Goal: Task Accomplishment & Management: Complete application form

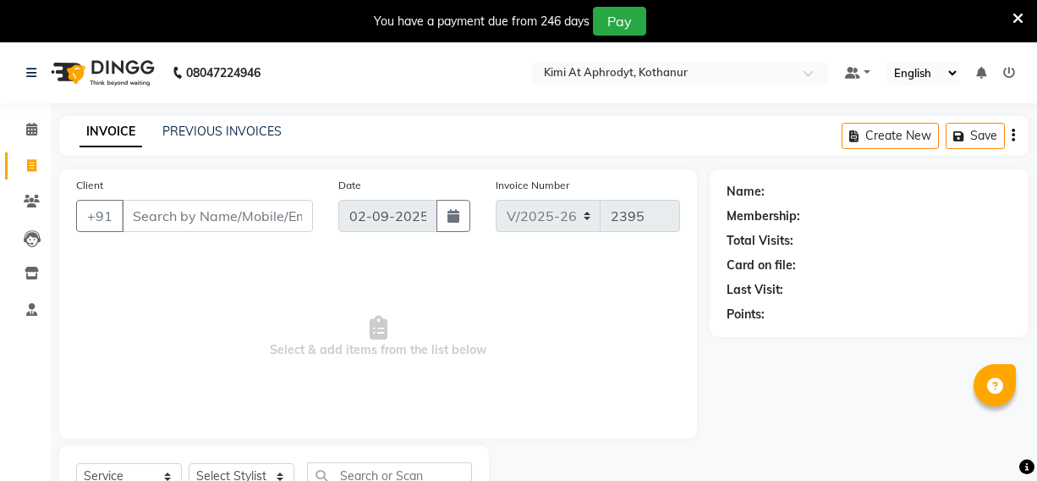
select select "7401"
select select "service"
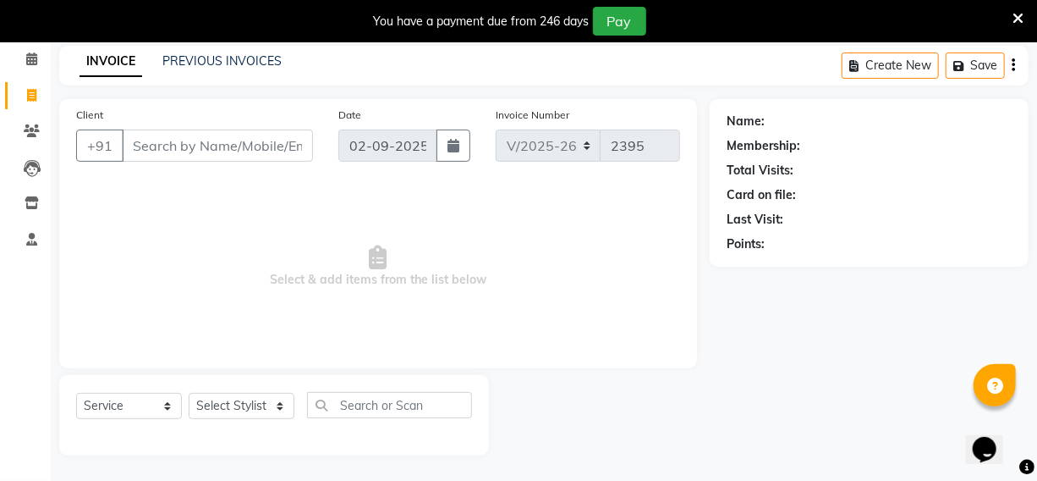
click at [212, 147] on input "Client" at bounding box center [217, 145] width 191 height 32
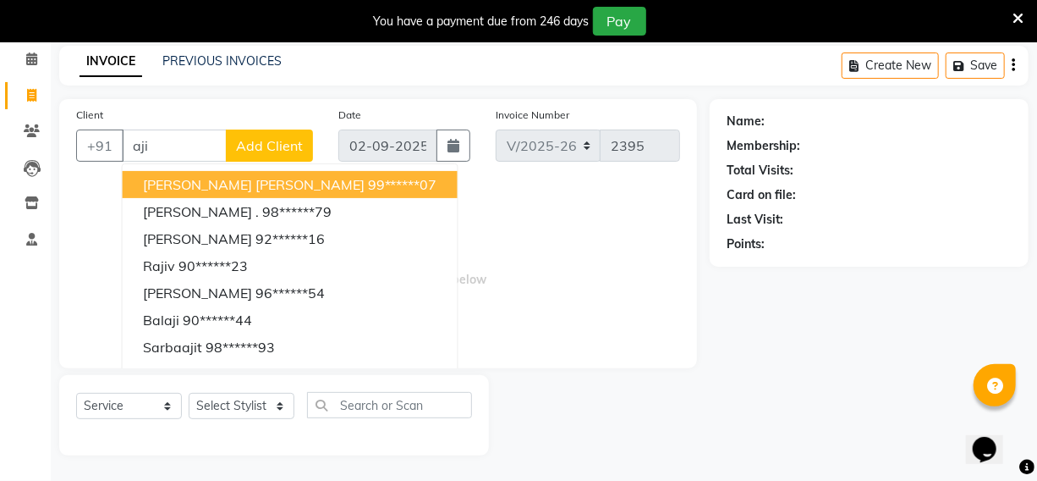
click at [198, 185] on span "[PERSON_NAME] [PERSON_NAME]" at bounding box center [254, 184] width 222 height 17
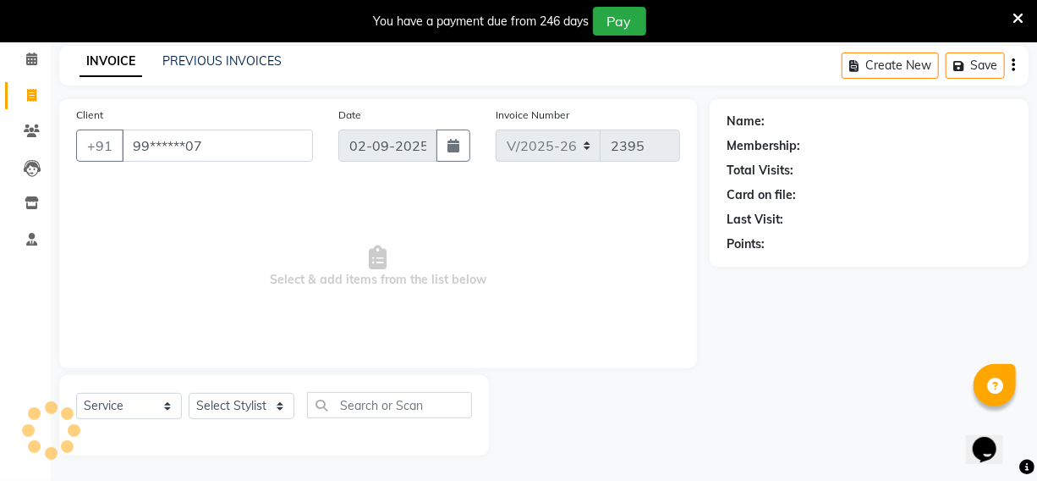
type input "99******07"
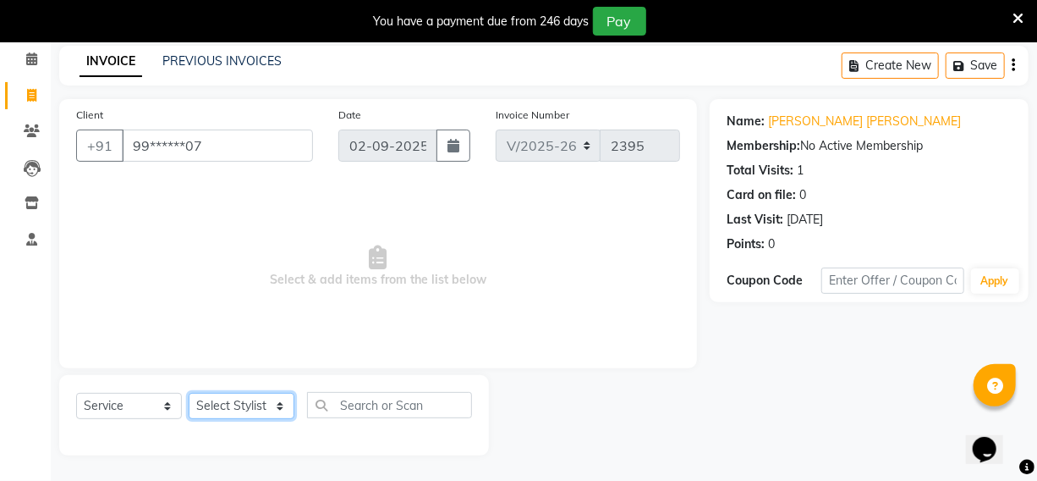
drag, startPoint x: 250, startPoint y: 405, endPoint x: 232, endPoint y: 403, distance: 18.8
click at [250, 405] on select "Select Stylist [PERSON_NAME] Hriatpuii [PERSON_NAME] Kimi manager id [PERSON_NA…" at bounding box center [242, 406] width 106 height 26
click at [232, 403] on select "Select Stylist [PERSON_NAME] Hriatpuii [PERSON_NAME] Kimi manager id [PERSON_NA…" at bounding box center [242, 406] width 106 height 26
select select "88405"
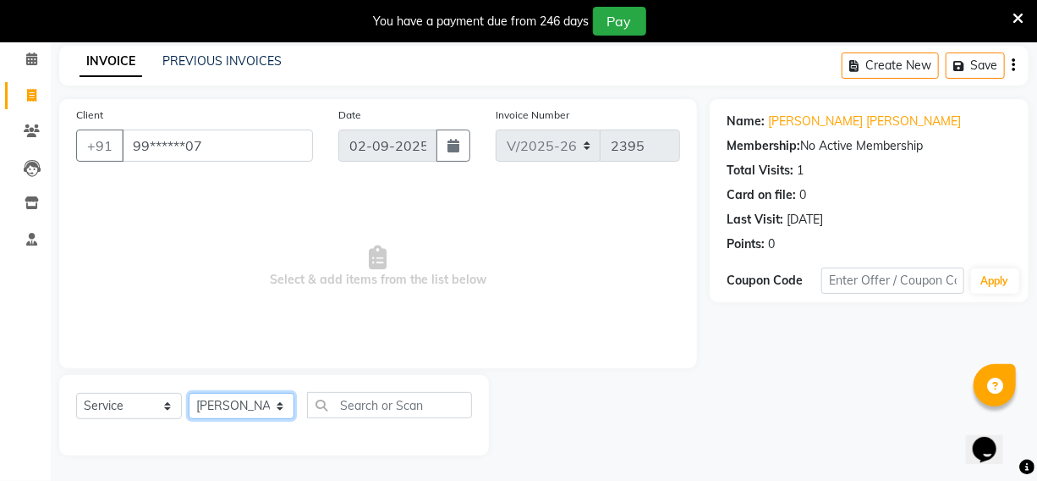
click at [189, 393] on select "Select Stylist [PERSON_NAME] Hriatpuii [PERSON_NAME] Kimi manager id [PERSON_NA…" at bounding box center [242, 406] width 106 height 26
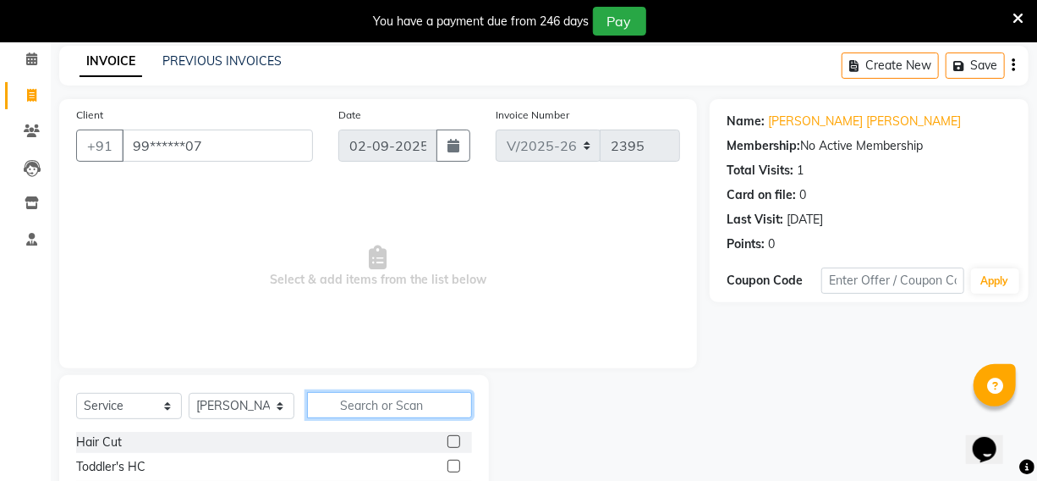
click at [372, 397] on input "text" at bounding box center [389, 405] width 165 height 26
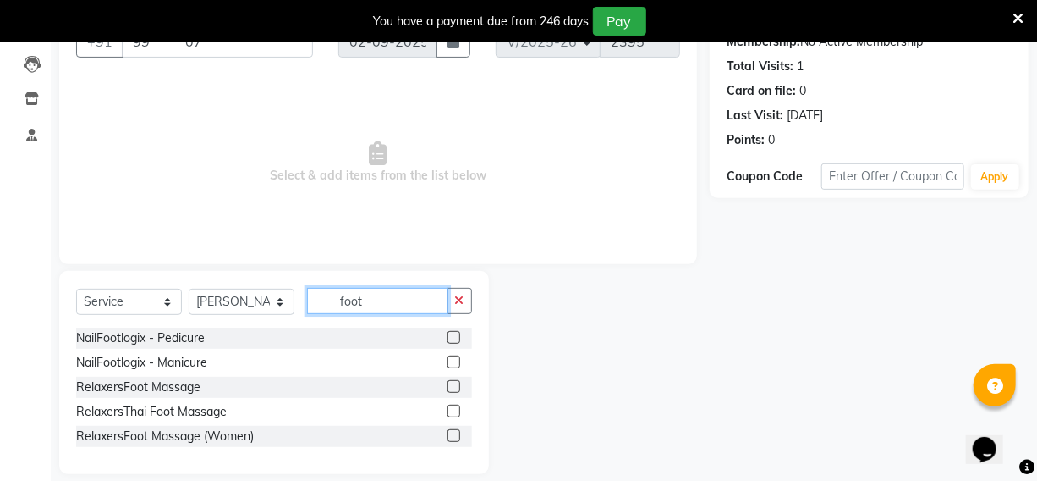
scroll to position [193, 0]
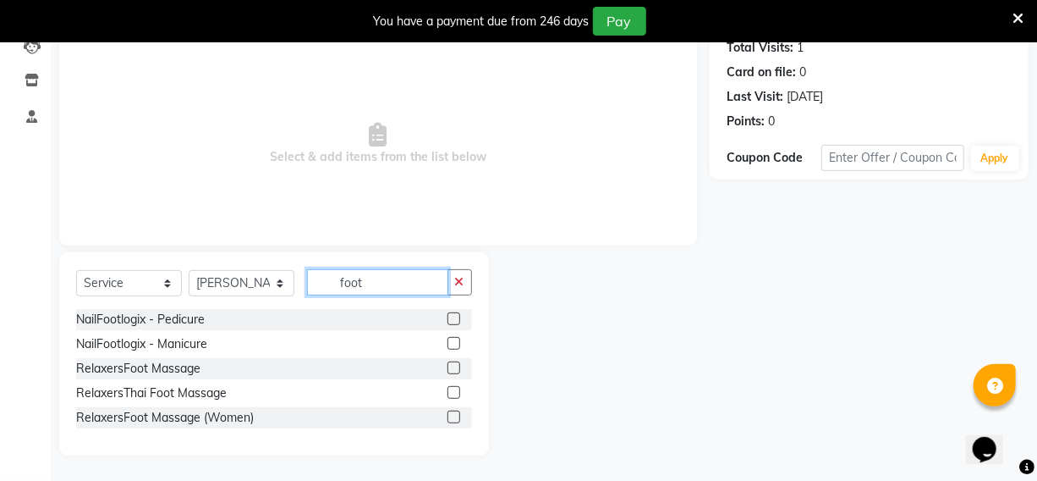
type input "foot"
click at [457, 422] on div at bounding box center [453, 419] width 11 height 18
click at [448, 414] on label at bounding box center [454, 416] width 13 height 13
click at [448, 414] on input "checkbox" at bounding box center [453, 417] width 11 height 11
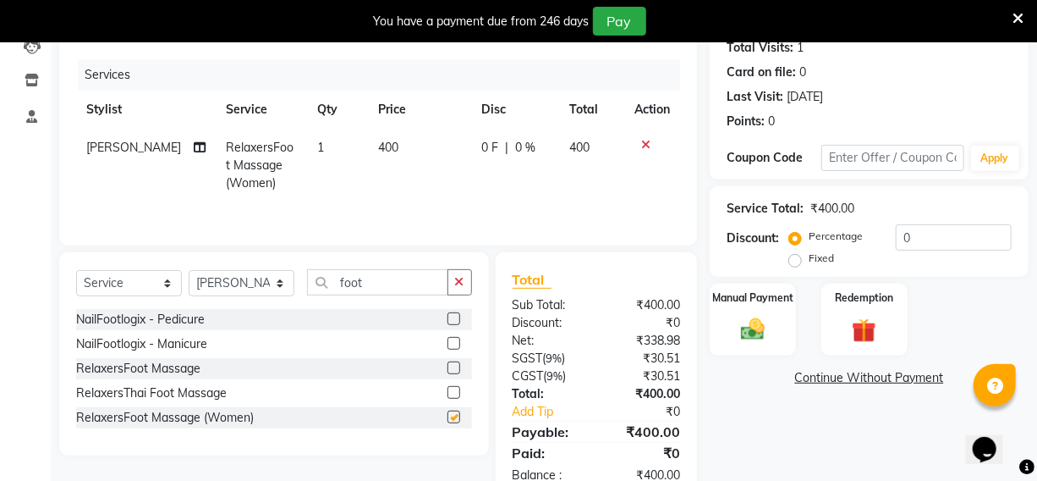
checkbox input "false"
click at [453, 391] on label at bounding box center [454, 392] width 13 height 13
click at [453, 391] on input "checkbox" at bounding box center [453, 392] width 11 height 11
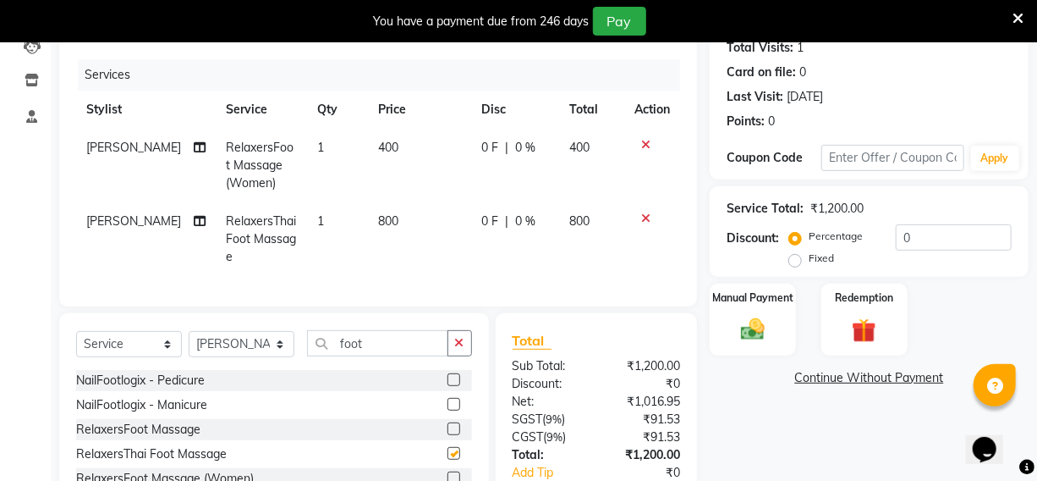
checkbox input "false"
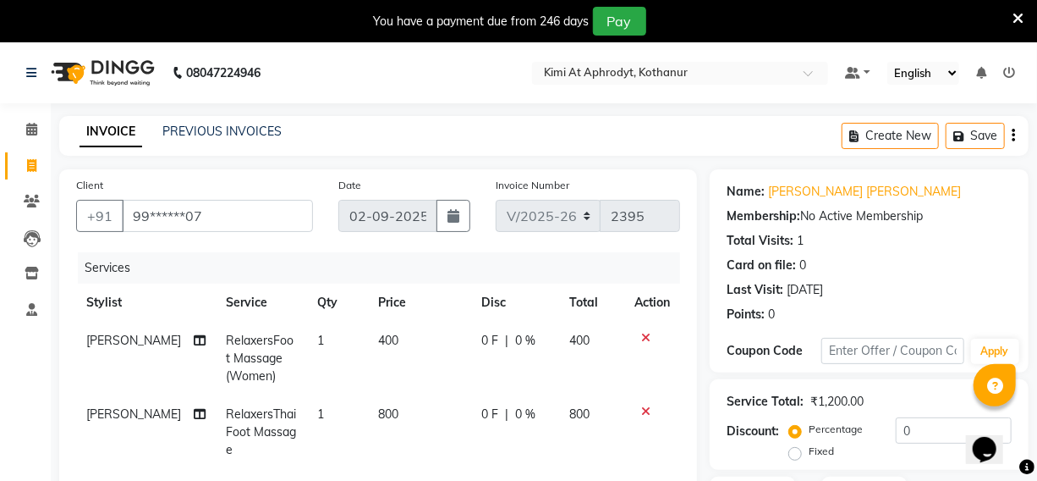
scroll to position [0, 0]
click at [643, 406] on icon at bounding box center [645, 411] width 9 height 12
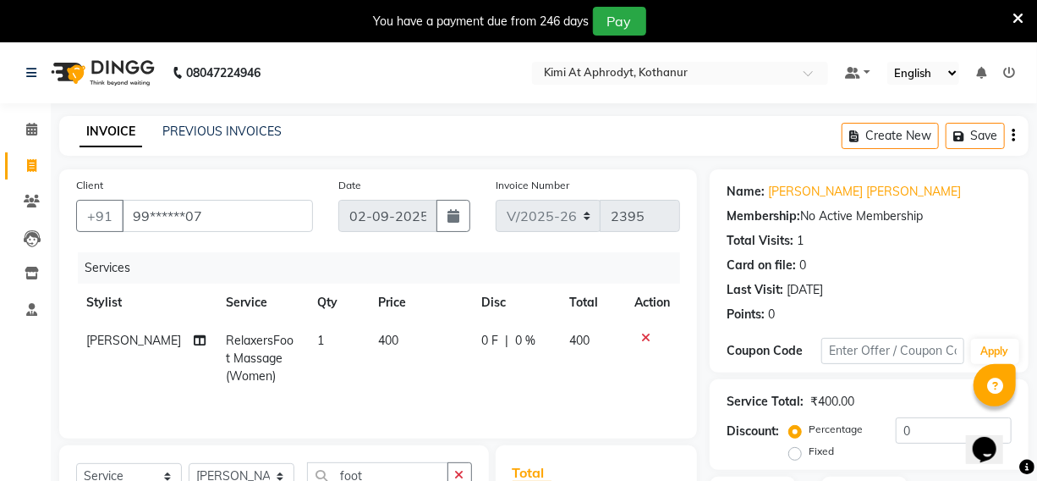
click at [641, 338] on icon at bounding box center [645, 338] width 9 height 12
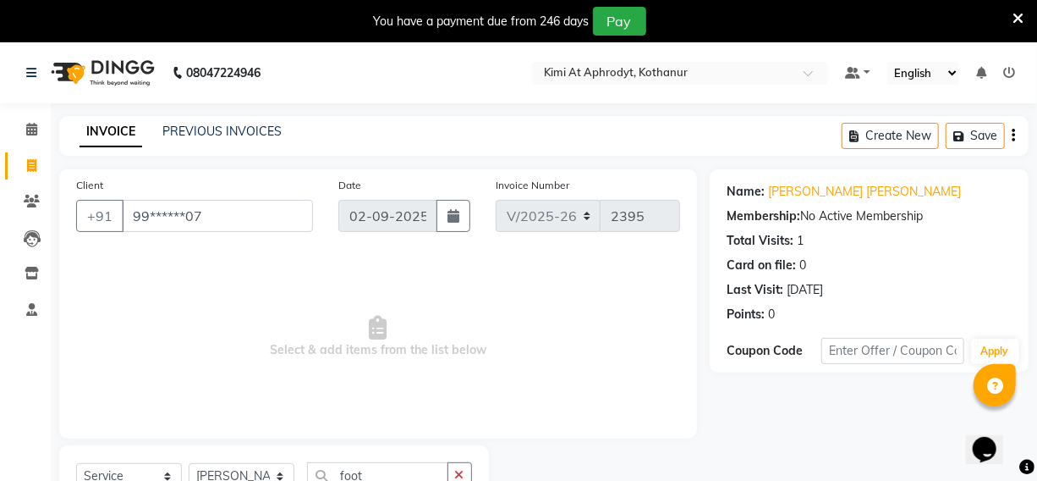
click at [533, 313] on span "Select & add items from the list below" at bounding box center [378, 336] width 604 height 169
click at [219, 223] on input "99******07" at bounding box center [217, 216] width 191 height 32
type input "9"
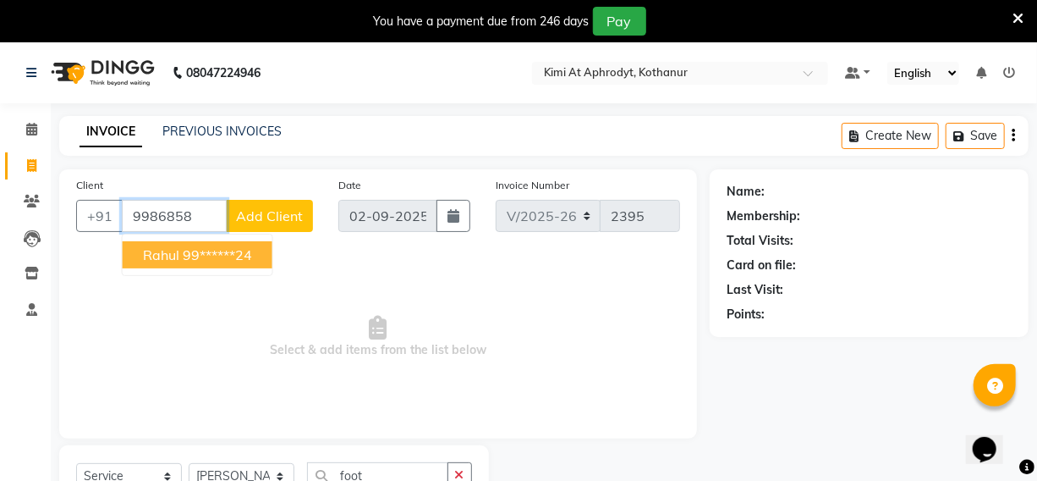
click at [194, 263] on button "Rahul 99******24" at bounding box center [198, 254] width 150 height 27
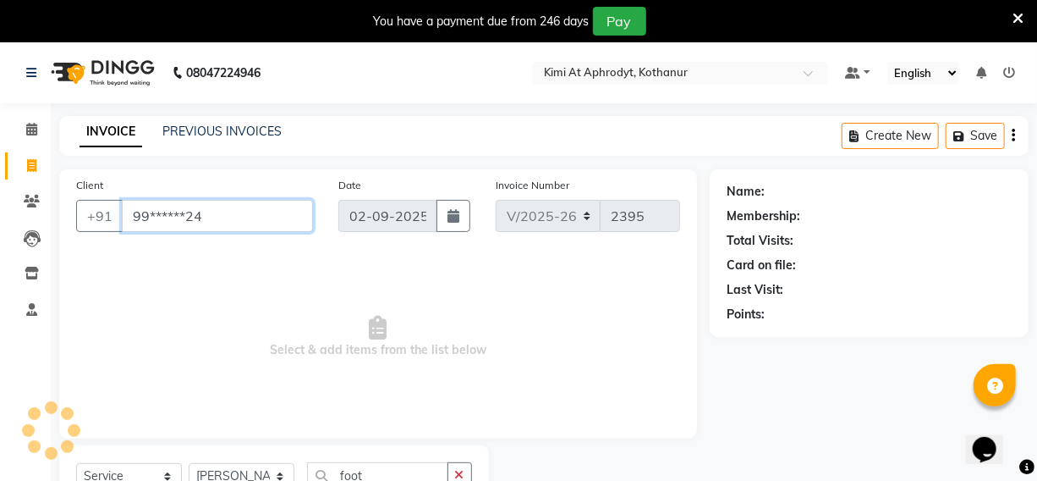
type input "99******24"
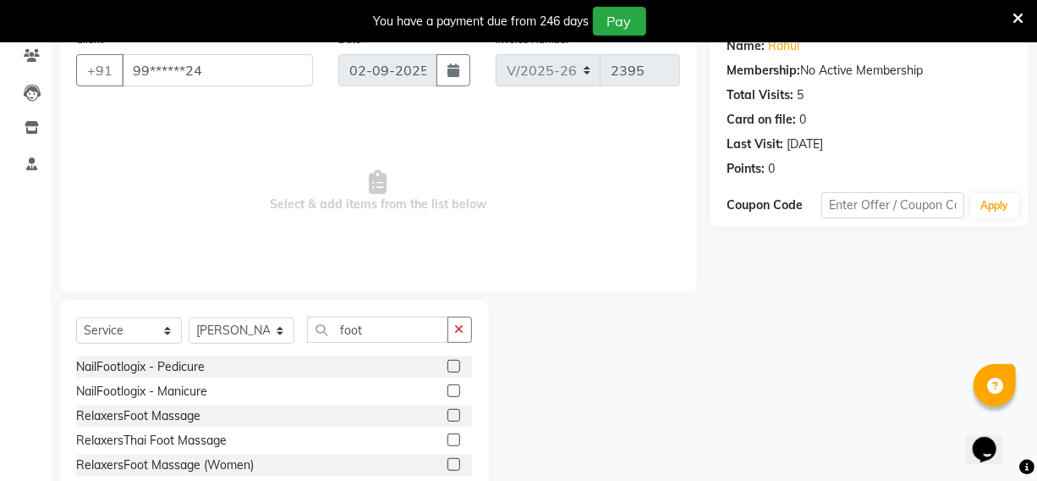
scroll to position [153, 0]
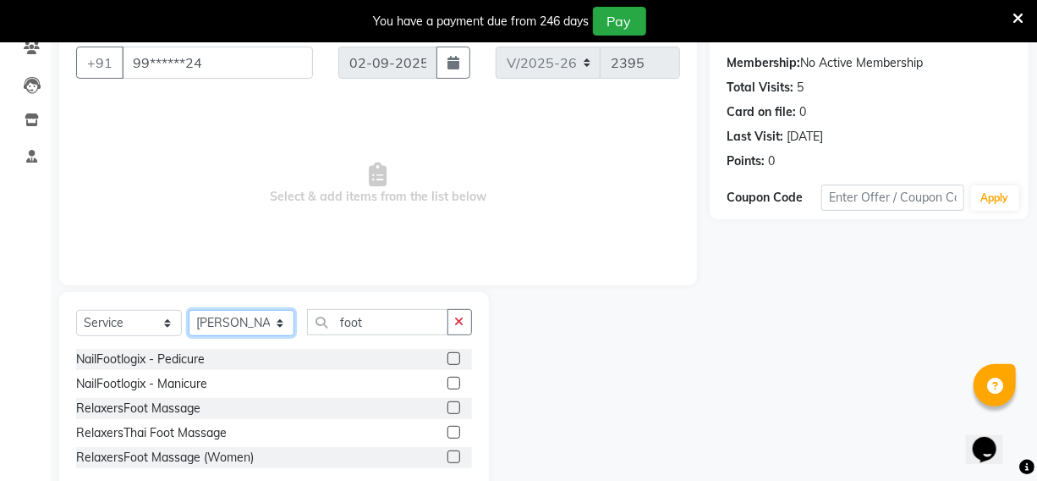
click at [254, 329] on select "Select Stylist [PERSON_NAME] Hriatpuii [PERSON_NAME] Kimi manager id [PERSON_NA…" at bounding box center [242, 323] width 106 height 26
select select "69728"
click at [189, 310] on select "Select Stylist [PERSON_NAME] Hriatpuii [PERSON_NAME] Kimi manager id [PERSON_NA…" at bounding box center [242, 323] width 106 height 26
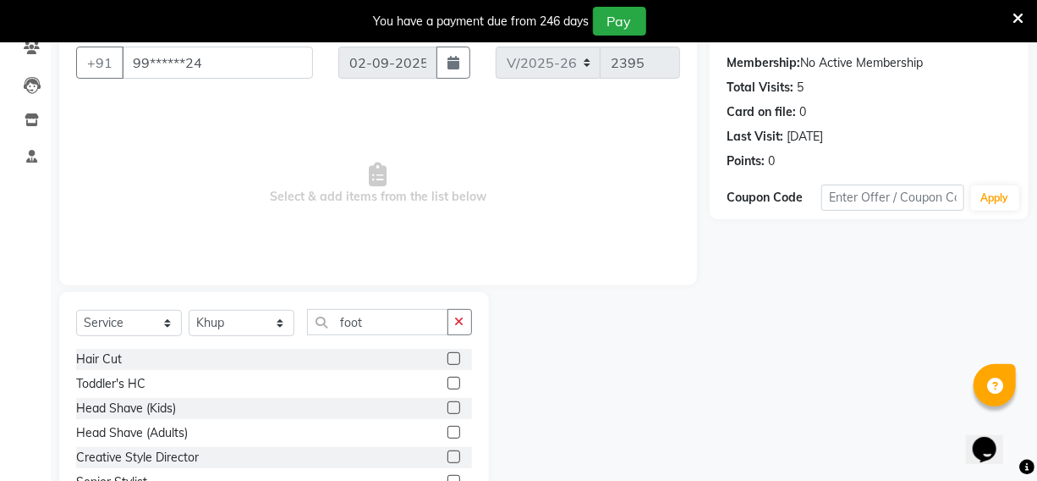
click at [448, 358] on label at bounding box center [454, 358] width 13 height 13
click at [448, 358] on input "checkbox" at bounding box center [453, 359] width 11 height 11
click at [448, 358] on label at bounding box center [454, 358] width 13 height 13
click at [448, 358] on input "checkbox" at bounding box center [453, 359] width 11 height 11
checkbox input "false"
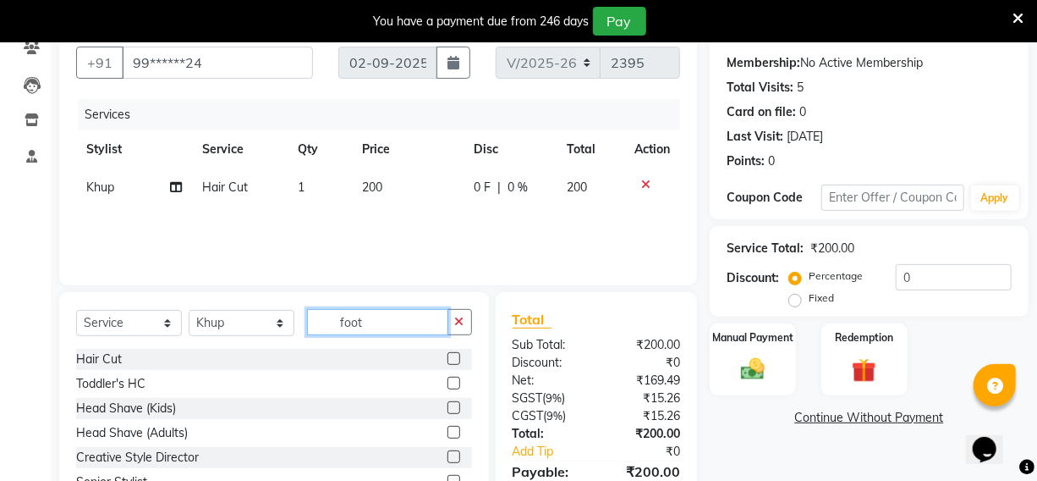
click at [391, 320] on input "foot" at bounding box center [377, 322] width 141 height 26
type input "f"
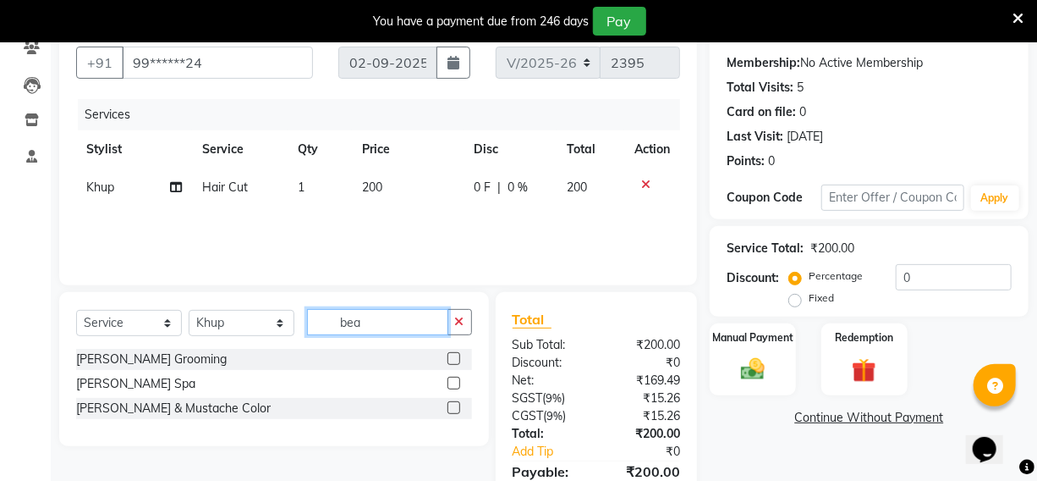
type input "bea"
click at [451, 357] on label at bounding box center [454, 358] width 13 height 13
click at [451, 357] on input "checkbox" at bounding box center [453, 359] width 11 height 11
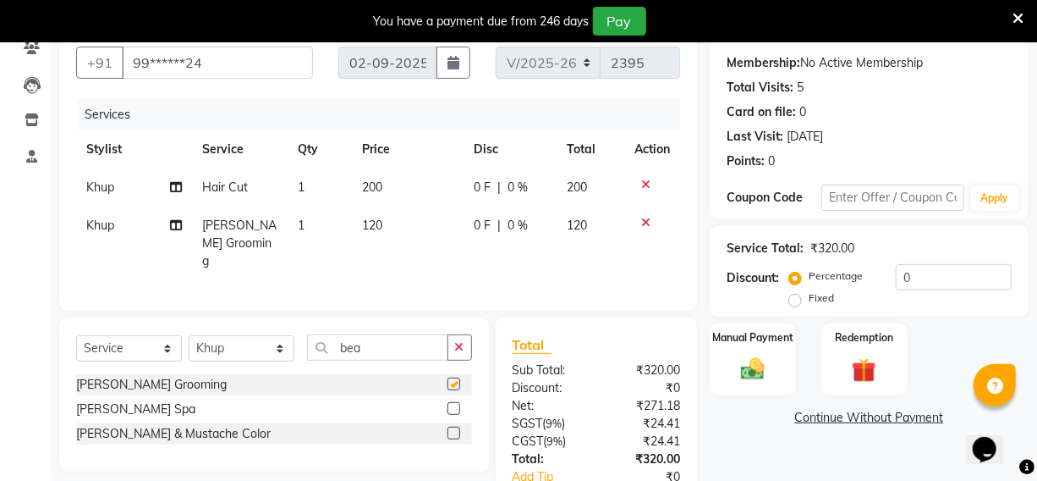
checkbox input "false"
click at [744, 371] on img at bounding box center [753, 368] width 41 height 29
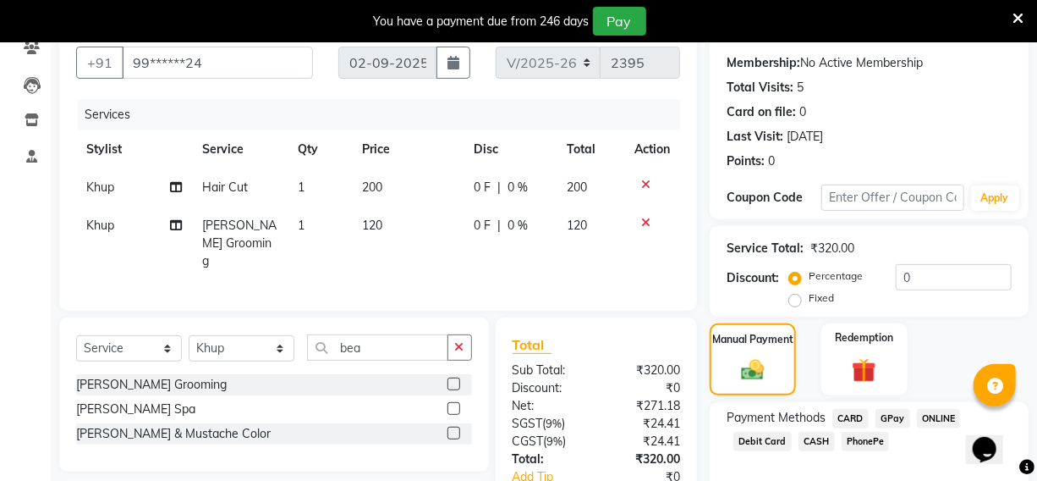
click at [860, 437] on span "PhonePe" at bounding box center [866, 440] width 48 height 19
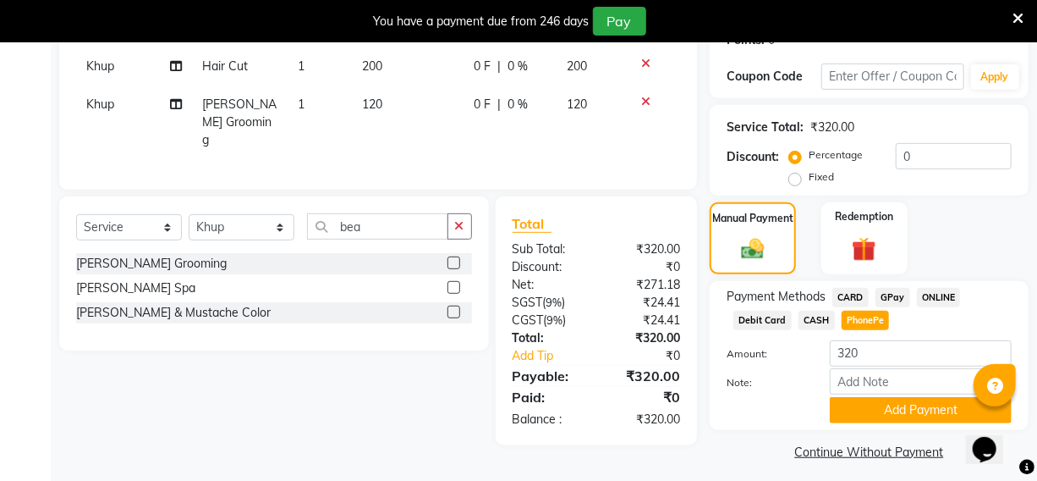
scroll to position [283, 0]
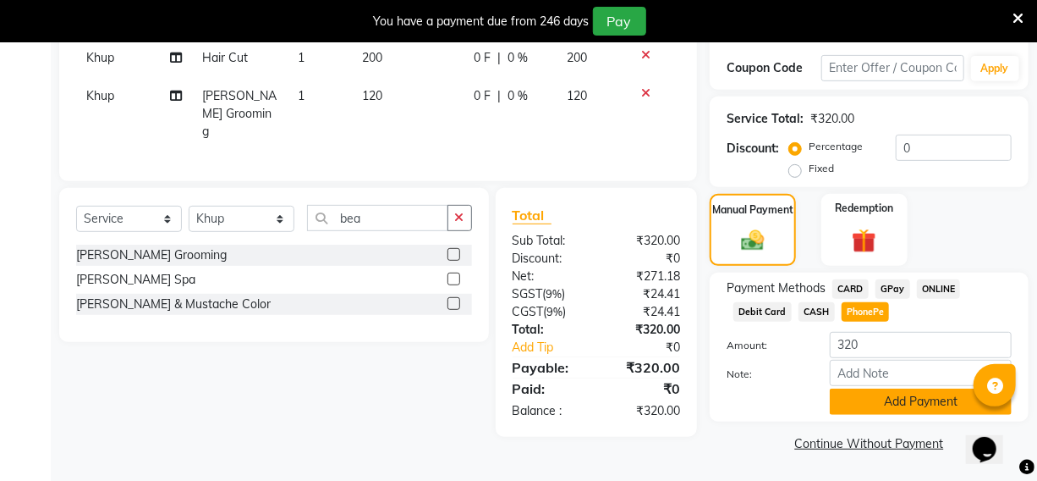
click at [871, 402] on button "Add Payment" at bounding box center [921, 401] width 182 height 26
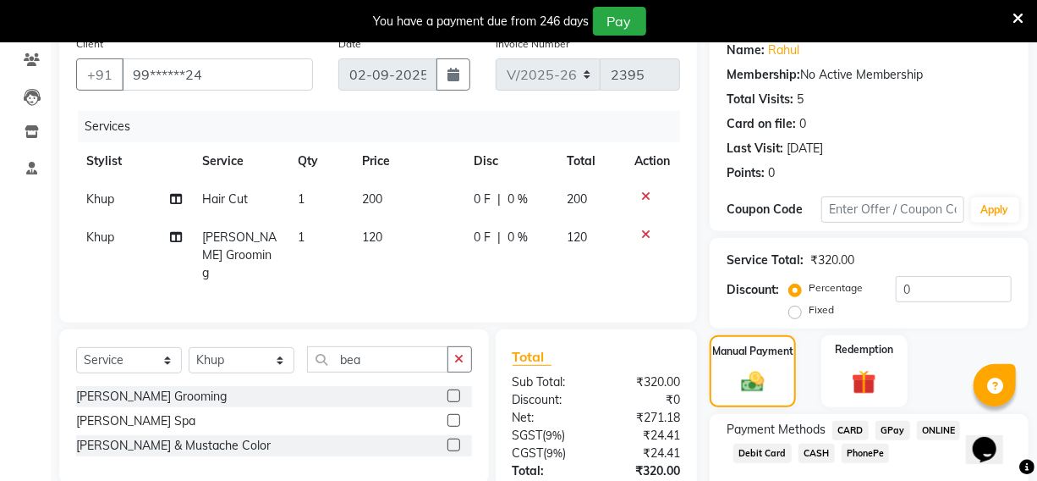
scroll to position [177, 0]
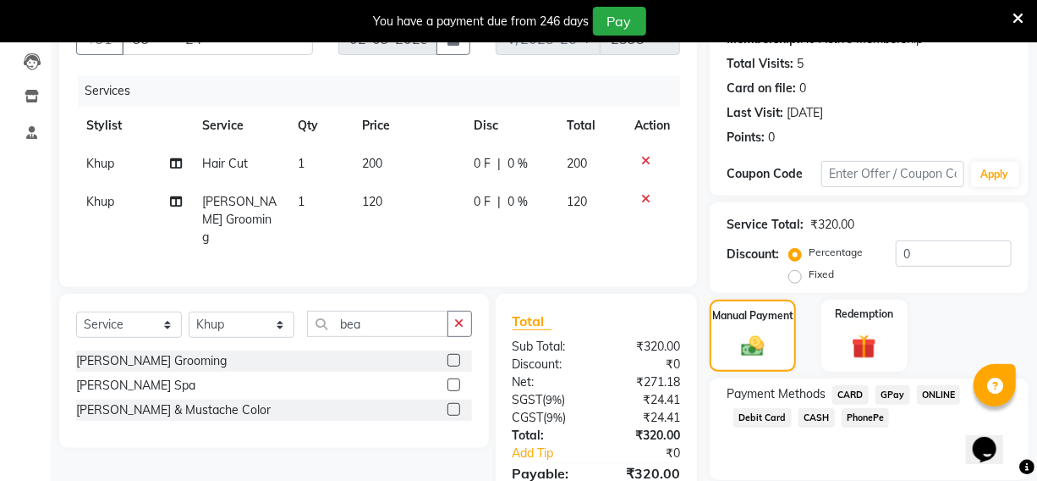
click at [860, 417] on span "PhonePe" at bounding box center [866, 417] width 48 height 19
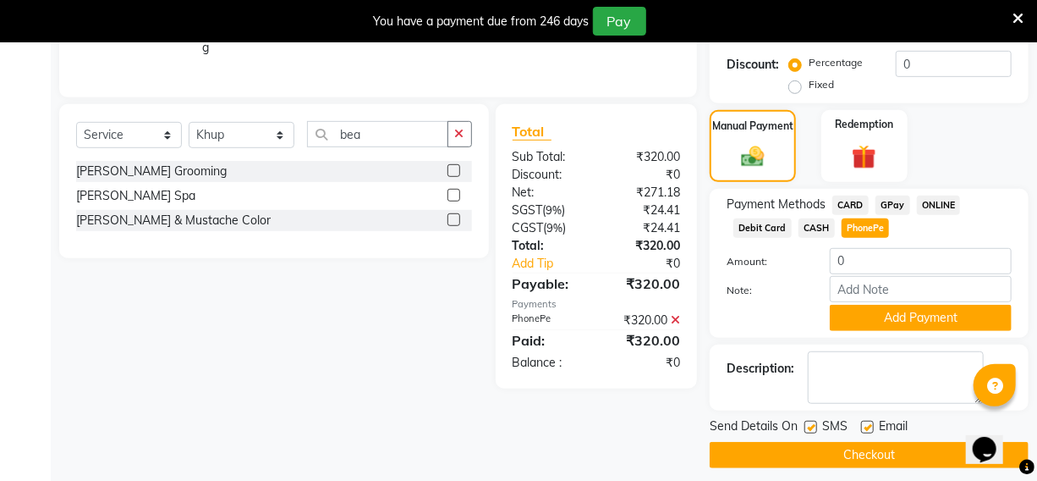
scroll to position [378, 0]
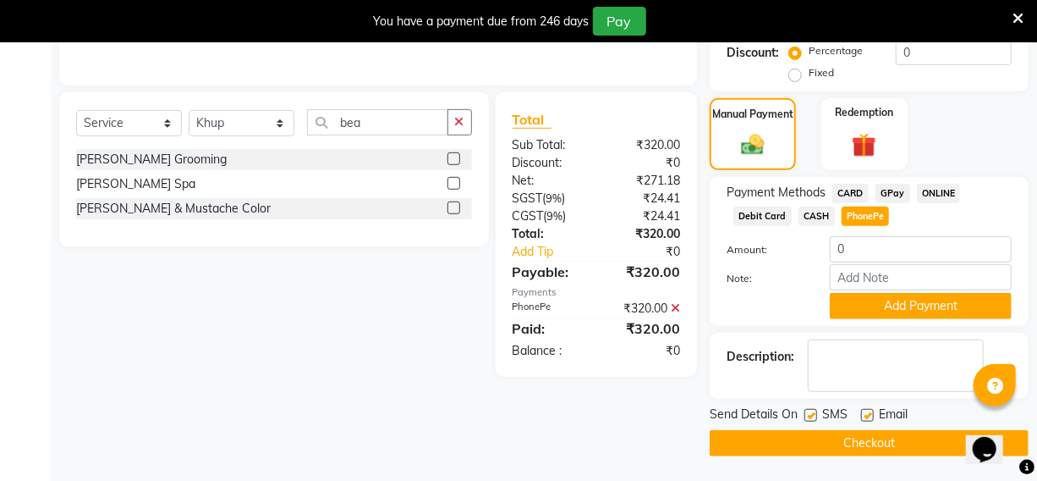
click at [845, 437] on button "Checkout" at bounding box center [869, 443] width 319 height 26
